Goal: Task Accomplishment & Management: Complete application form

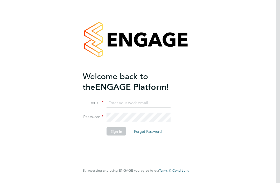
scroll to position [54, 0]
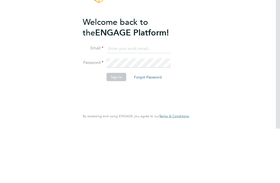
type input "[EMAIL_ADDRESS][DOMAIN_NAME]"
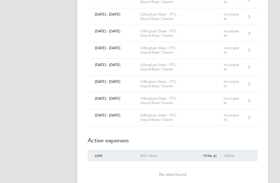
scroll to position [427, 0]
click at [172, 116] on div "Gillingham Base - PTS, Depot/Base Cleaner" at bounding box center [162, 117] width 44 height 9
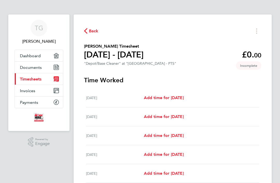
click at [184, 96] on span "Add time for [DATE]" at bounding box center [164, 97] width 40 height 5
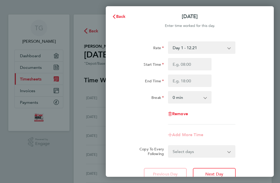
click at [217, 173] on span "Next Day" at bounding box center [214, 174] width 18 height 5
click at [220, 170] on button "Next Day" at bounding box center [214, 174] width 43 height 12
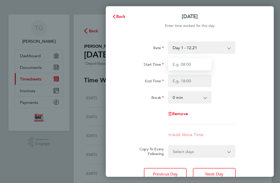
click at [192, 62] on input "Start Time" at bounding box center [190, 64] width 44 height 12
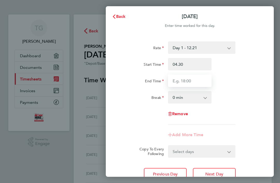
click at [195, 80] on input "End Time" at bounding box center [190, 81] width 44 height 12
type input "04:30"
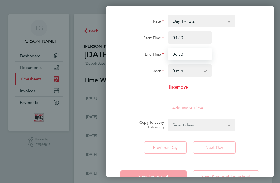
scroll to position [26, 0]
click at [221, 144] on div "Rate Day 1 - 12.21 x 2 - 24.42 x 1.5 - 18.32 Start Time 04:30 End Time 06.30 Br…" at bounding box center [190, 85] width 168 height 152
type input "06:30"
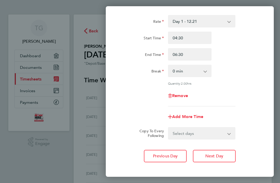
click at [220, 153] on button "Next Day" at bounding box center [214, 156] width 43 height 12
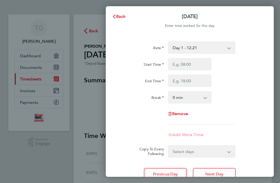
click at [219, 174] on span "Next Day" at bounding box center [214, 174] width 18 height 5
click at [197, 61] on input "Start Time" at bounding box center [190, 64] width 44 height 12
click at [198, 79] on input "End Time" at bounding box center [190, 81] width 44 height 12
type input "04:30"
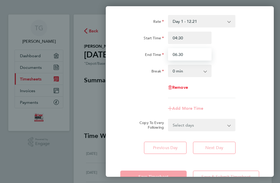
scroll to position [26, 0]
click at [228, 172] on div "Save Timesheet Save & Submit Timesheet" at bounding box center [190, 176] width 168 height 33
type input "06:30"
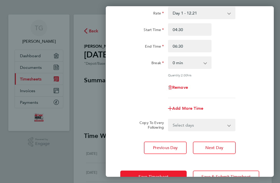
scroll to position [35, 0]
click at [229, 177] on span "Save & Submit Timesheet" at bounding box center [225, 176] width 49 height 5
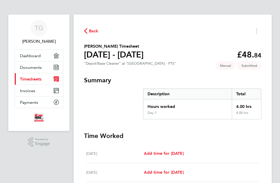
click at [37, 26] on span "TG" at bounding box center [39, 28] width 9 height 7
